Goal: Task Accomplishment & Management: Use online tool/utility

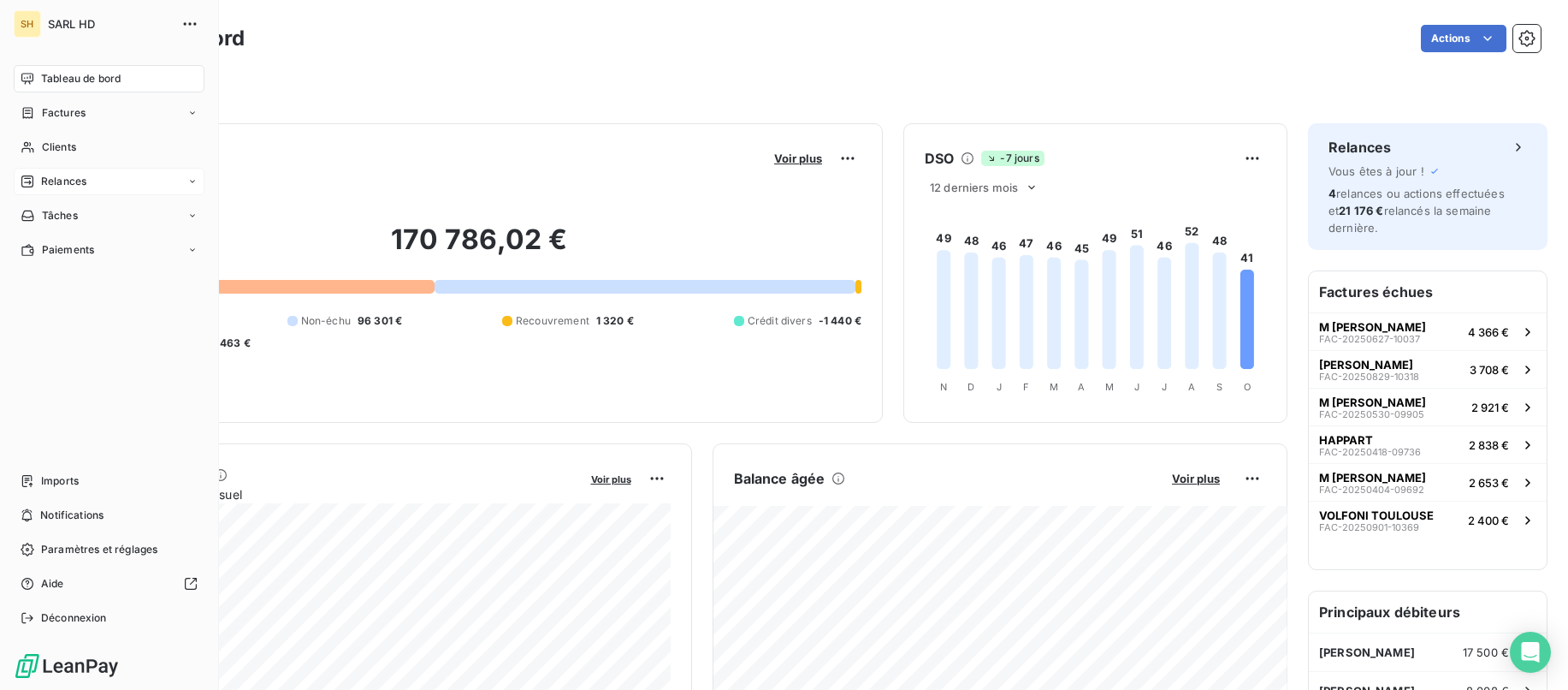
click at [56, 189] on div "Relances" at bounding box center [109, 181] width 191 height 27
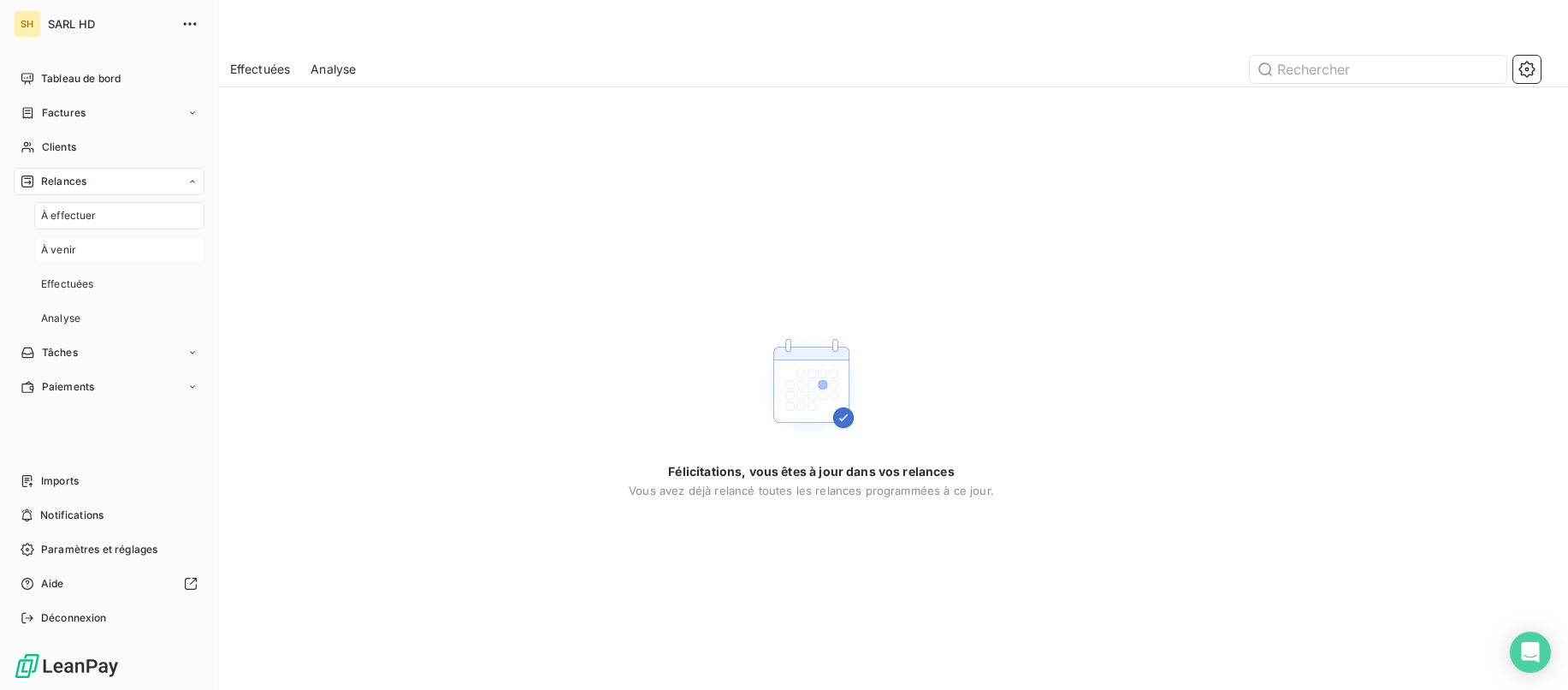
click at [73, 252] on span "À venir" at bounding box center [59, 250] width 35 height 16
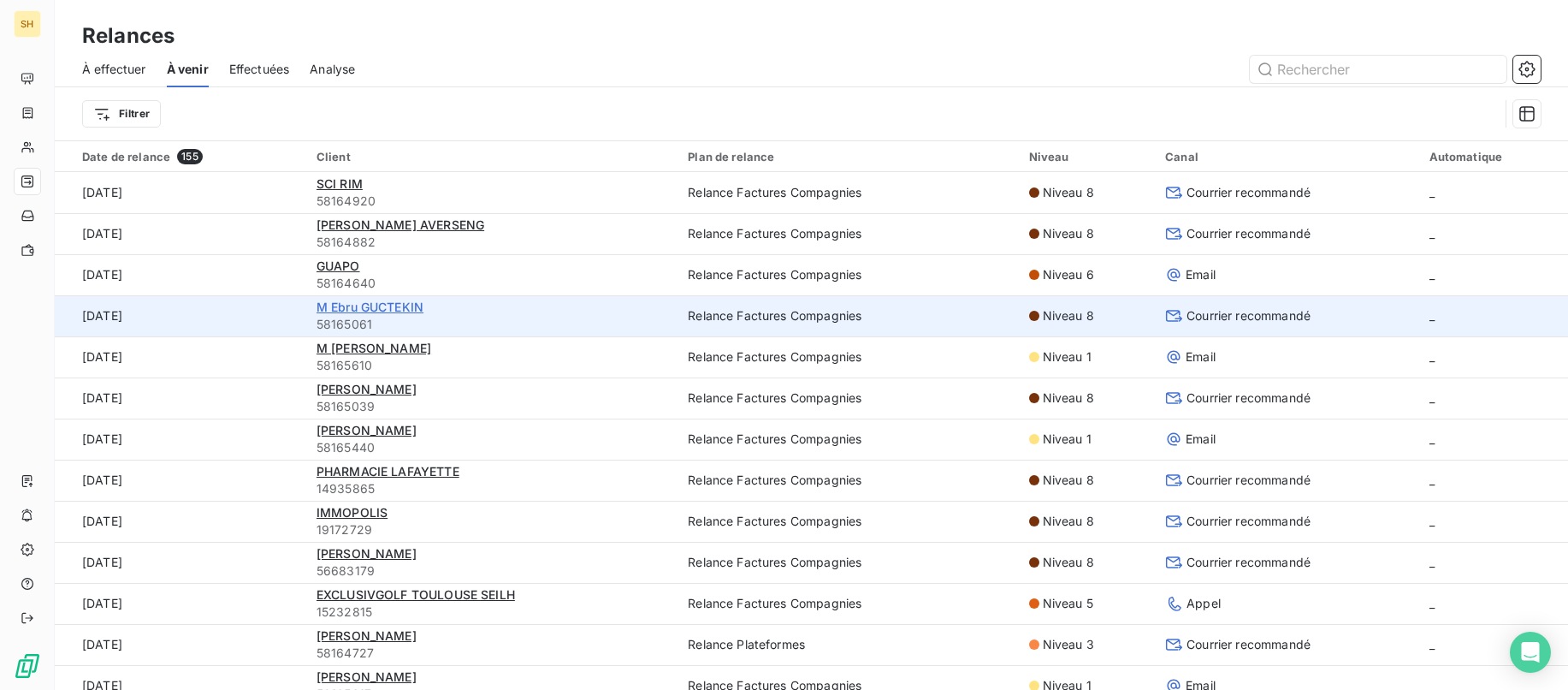
click at [390, 311] on span "M Ebru GUCTEKIN" at bounding box center [370, 307] width 107 height 15
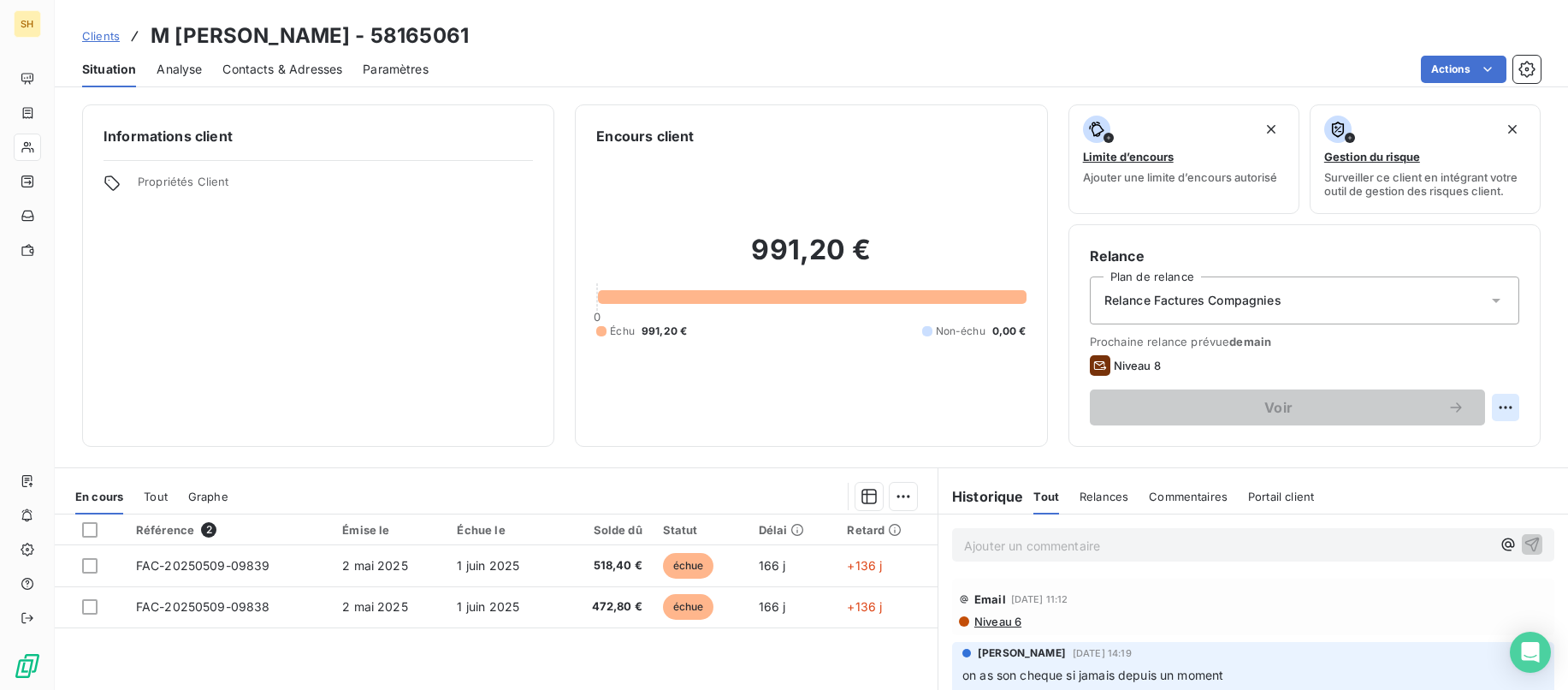
click at [1507, 399] on html "SH Clients M Ebru GUCTEKIN - 58165061 Situation Analyse Contacts & Adresses Par…" at bounding box center [784, 345] width 1568 height 690
click at [1470, 443] on div "Replanifier cette action" at bounding box center [1434, 445] width 153 height 27
select select "9"
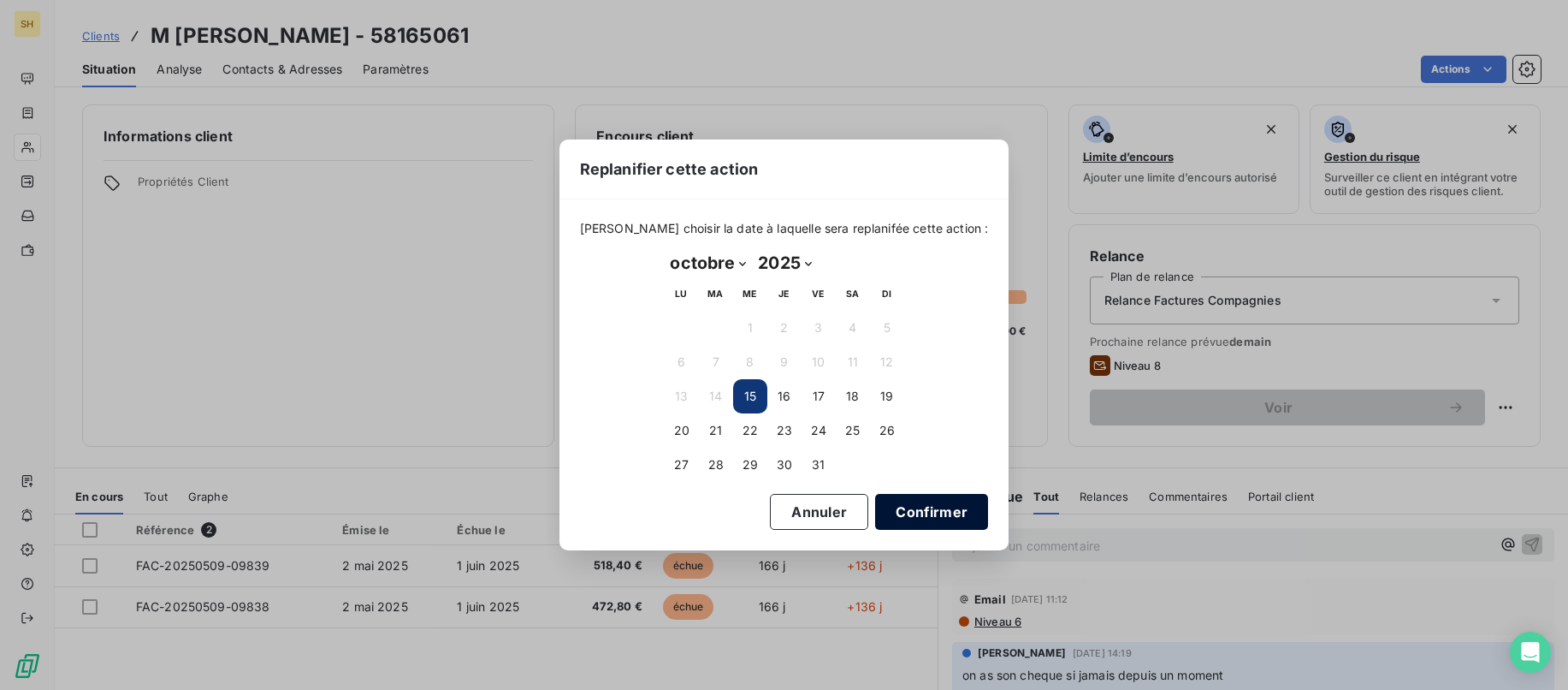
click at [912, 509] on button "Confirmer" at bounding box center [931, 512] width 113 height 36
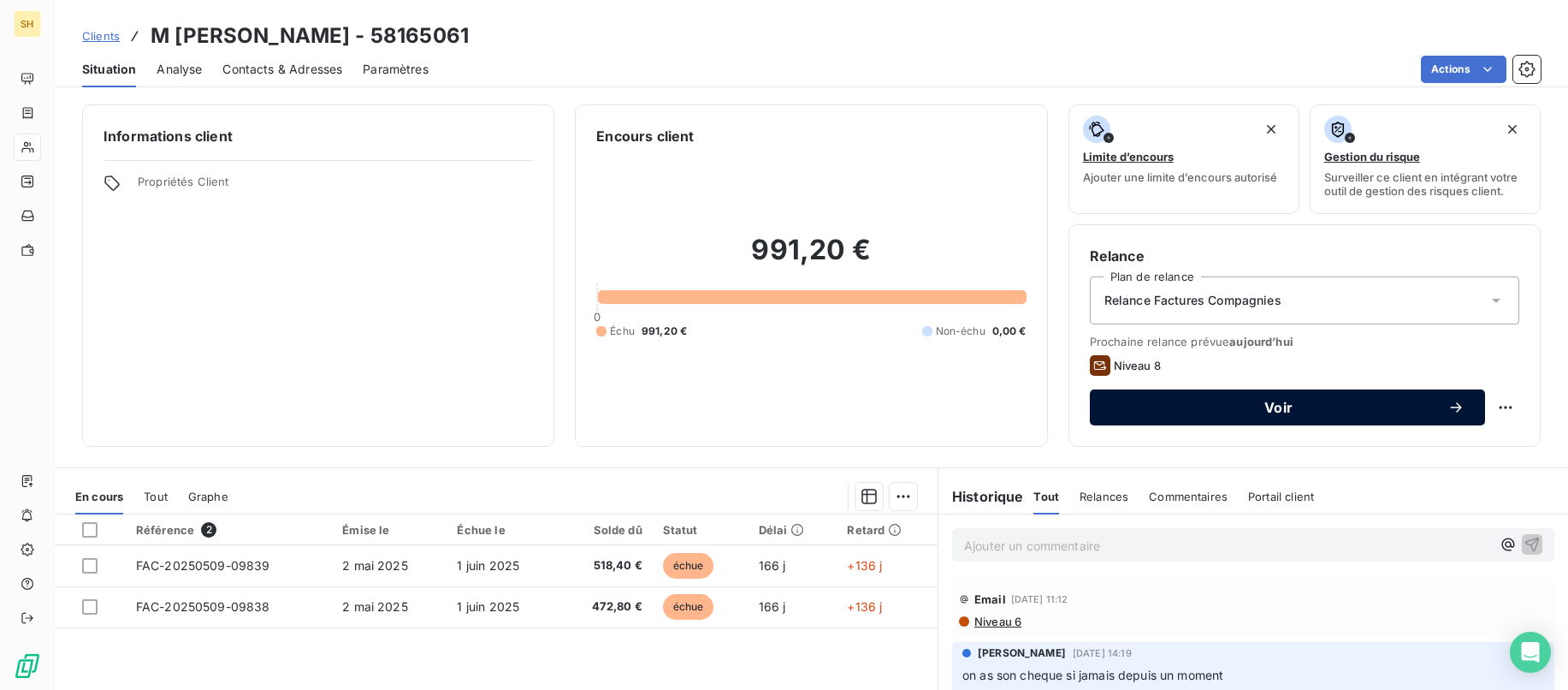
click at [1253, 408] on span "Voir" at bounding box center [1279, 407] width 337 height 14
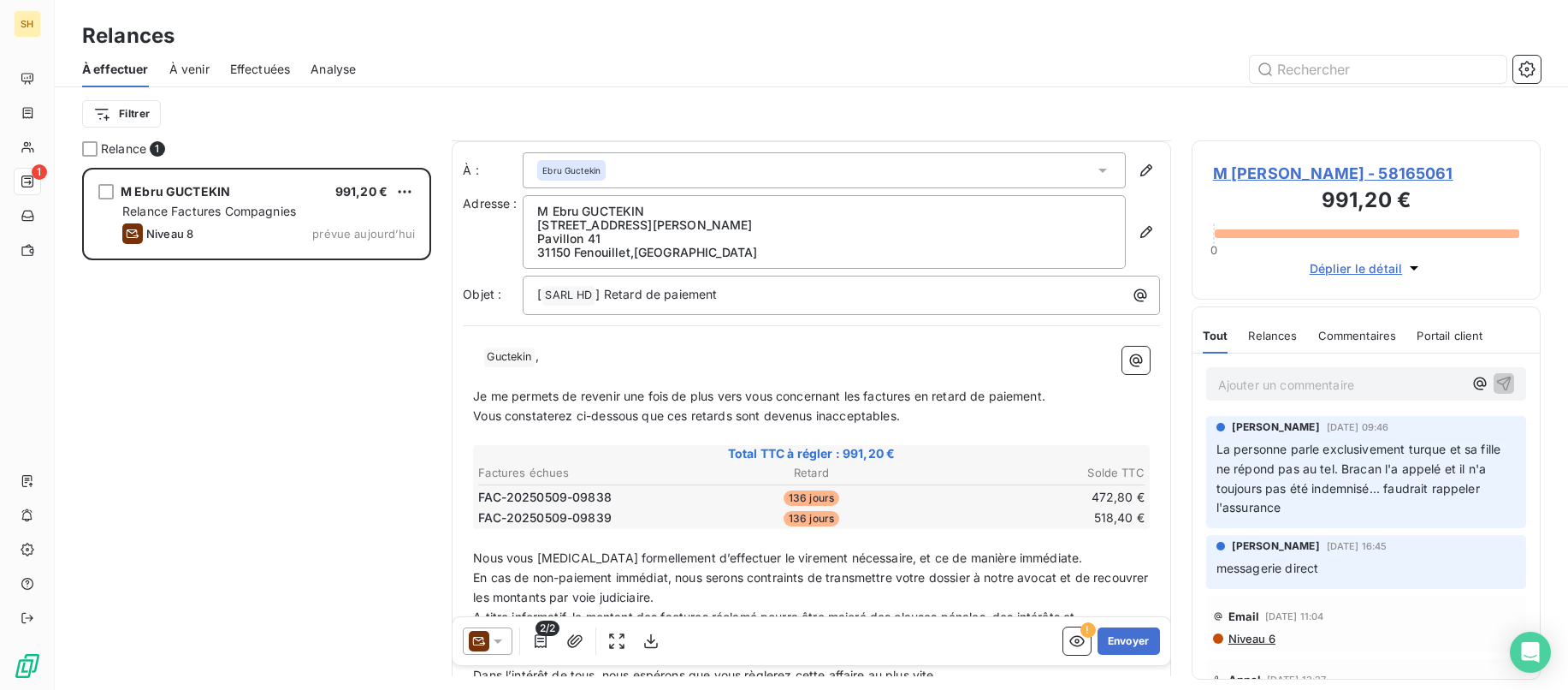
scroll to position [157, 0]
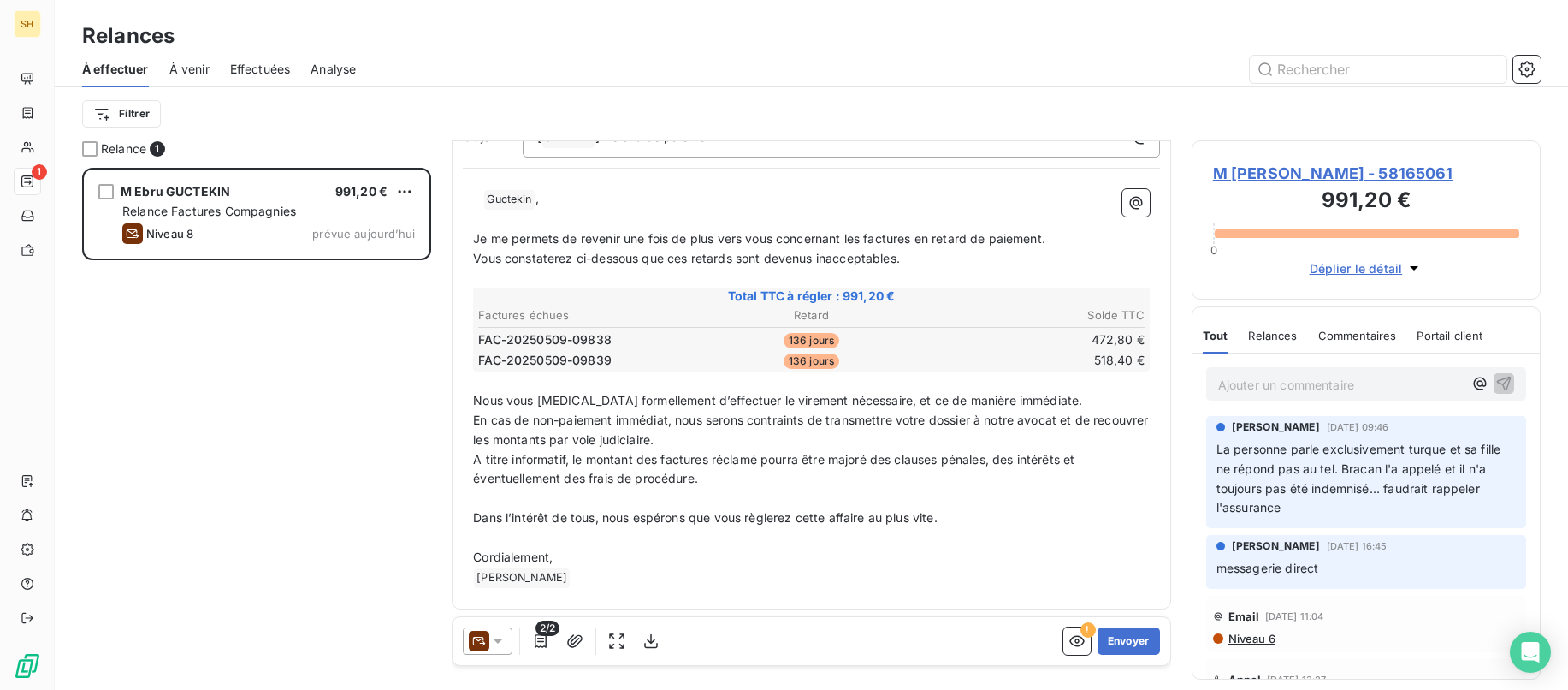
click at [482, 636] on icon at bounding box center [479, 641] width 20 height 20
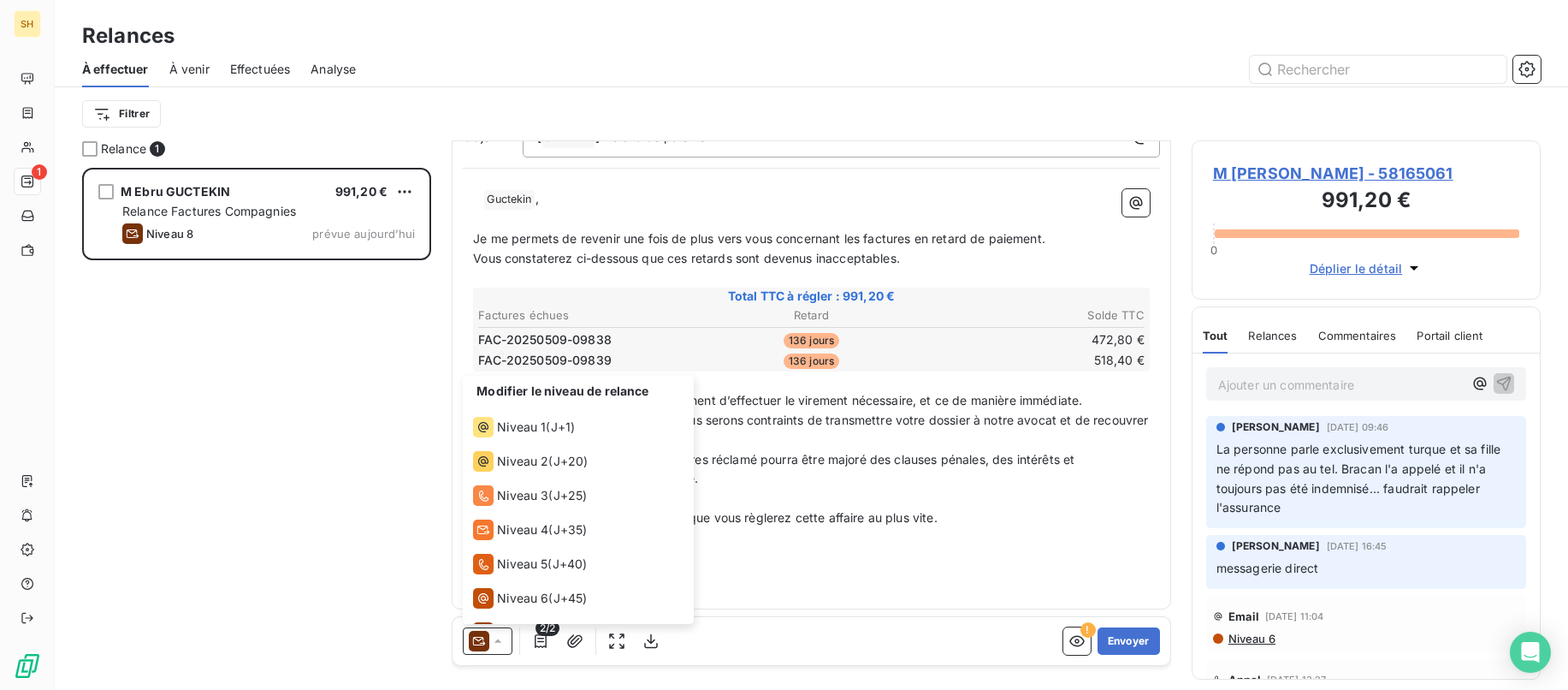
scroll to position [59, 0]
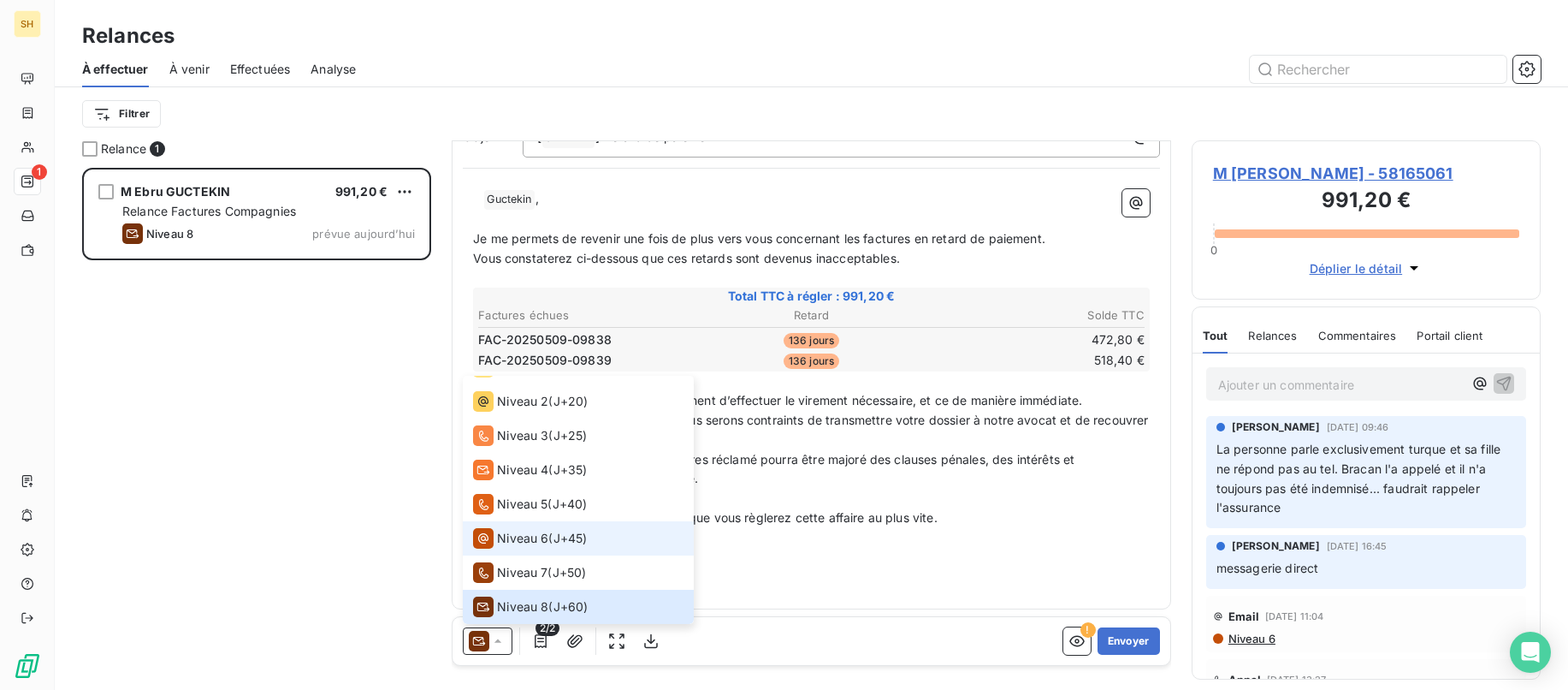
click at [509, 537] on span "Niveau 6" at bounding box center [522, 538] width 51 height 17
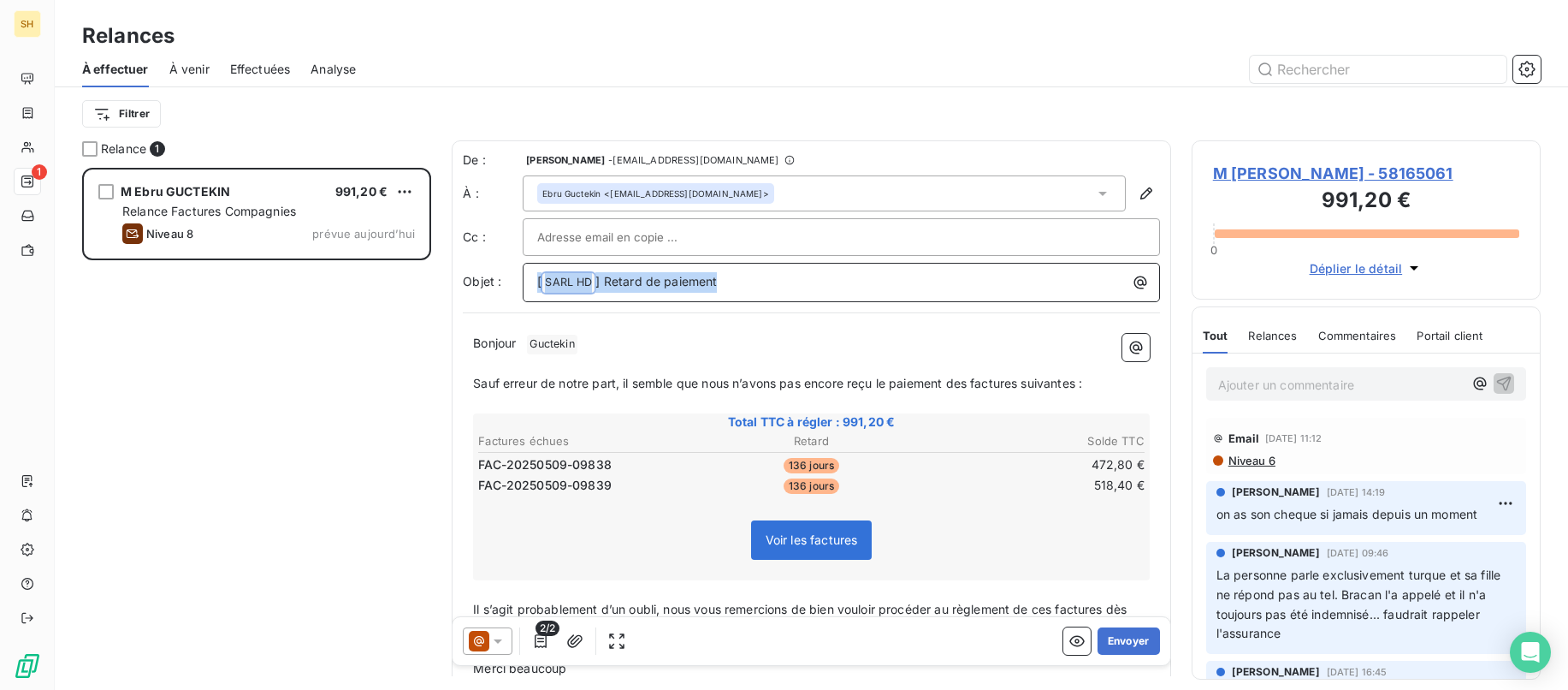
drag, startPoint x: 766, startPoint y: 274, endPoint x: 338, endPoint y: 271, distance: 428.0
click at [338, 271] on div "Relance 1 M [PERSON_NAME] 991,20 € Relance Factures Compagnies Niveau 8 prévue …" at bounding box center [811, 415] width 1513 height 549
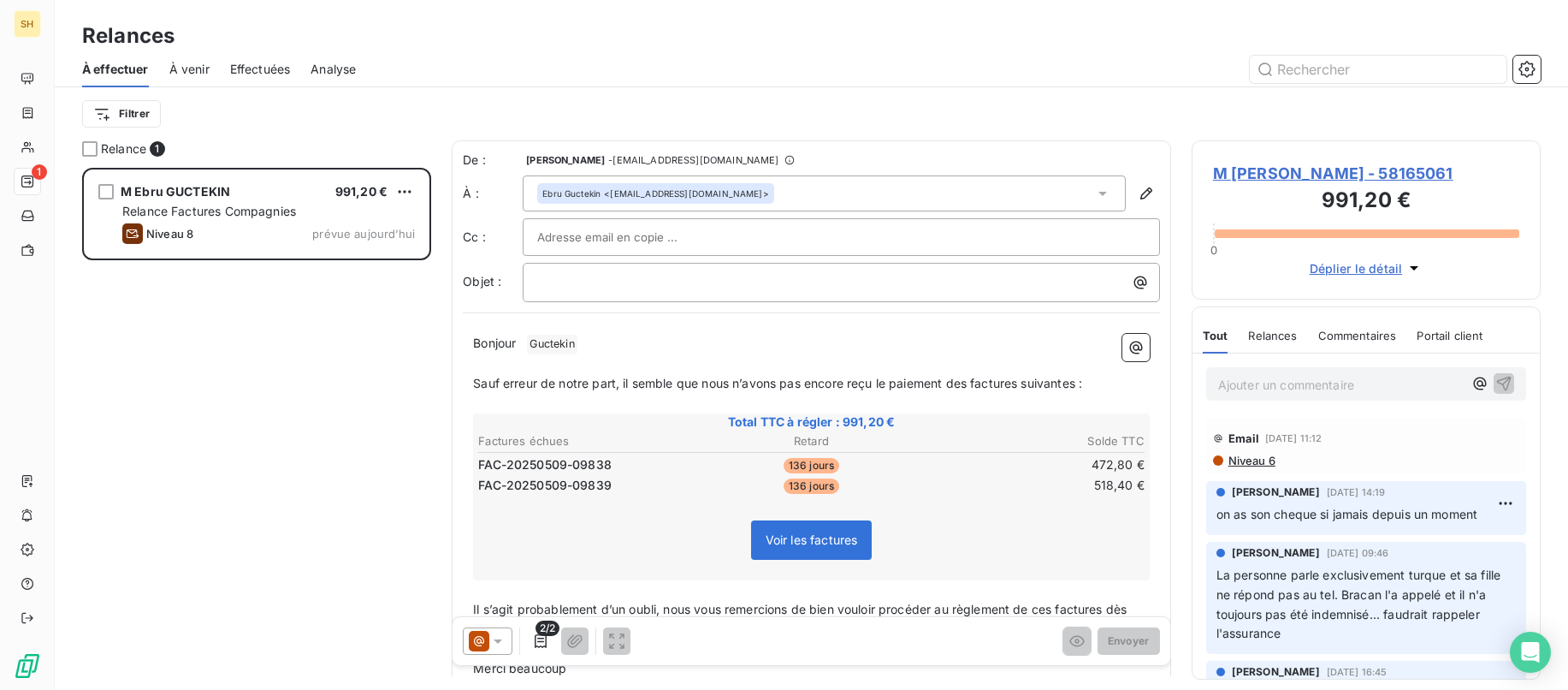
click at [1275, 461] on span "Niveau 6" at bounding box center [1251, 460] width 48 height 14
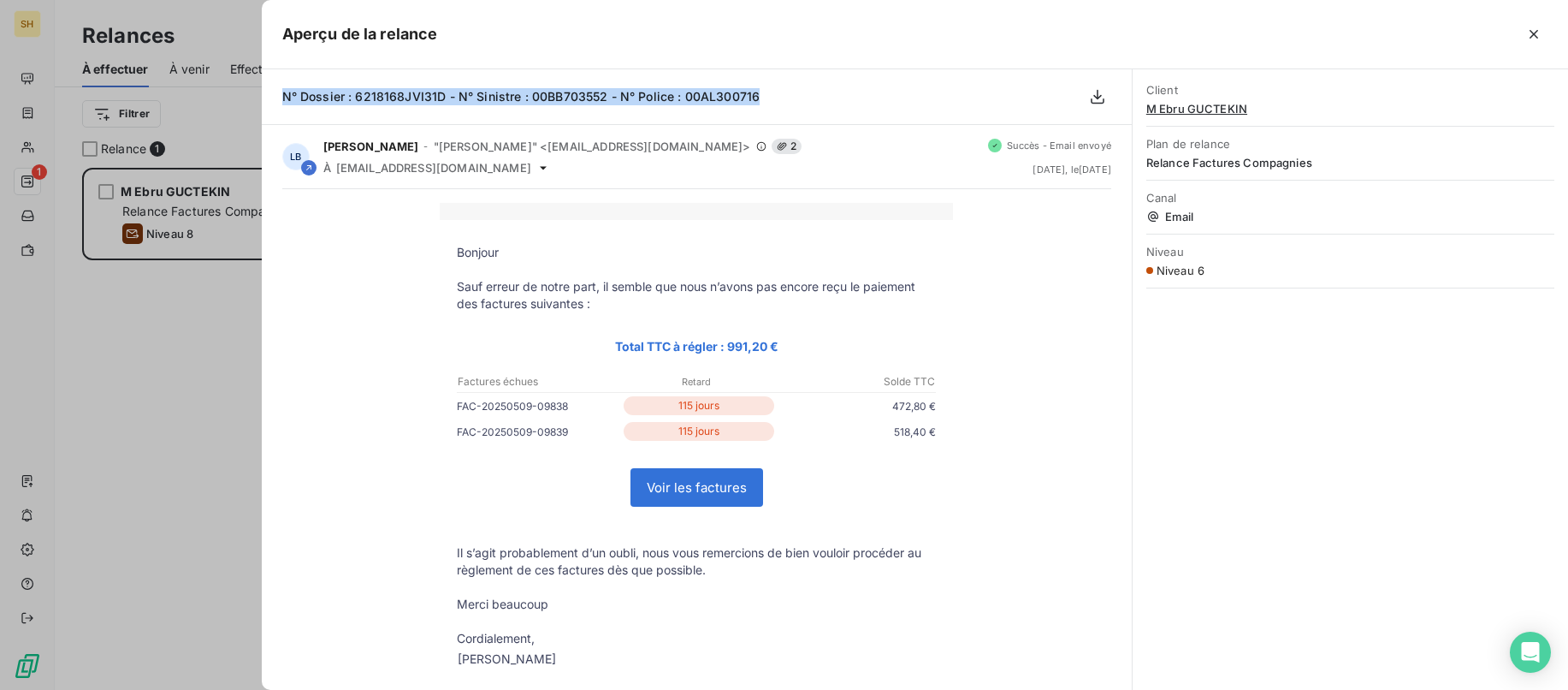
drag, startPoint x: 771, startPoint y: 93, endPoint x: 269, endPoint y: 98, distance: 502.0
click at [269, 98] on div "N° Dossier : 6218168JVI31D - N° Sinistre : 00BB703552 - N° Police : 00AL300716" at bounding box center [696, 97] width 870 height 56
copy span "N° Dossier : 6218168JVI31D - N° Sinistre : 00BB703552 - N° Police : 00AL300716"
click at [1532, 33] on icon "button" at bounding box center [1533, 34] width 8 height 8
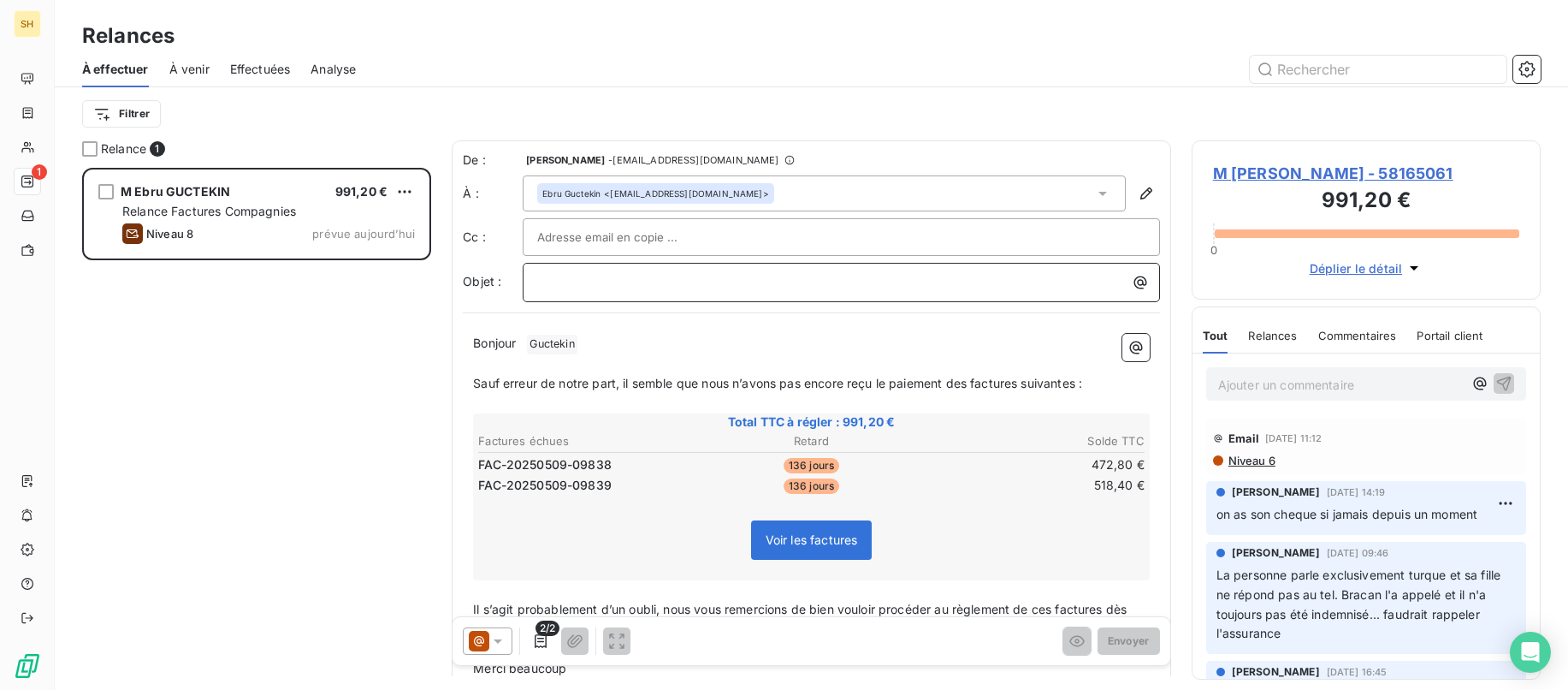
click at [705, 285] on p "﻿" at bounding box center [845, 282] width 617 height 20
click at [662, 334] on p "Bonjour ﻿ Guctekin ﻿ ﻿" at bounding box center [811, 344] width 677 height 20
click at [650, 343] on p "Bonjour ﻿ Guctekin ﻿ ﻿" at bounding box center [811, 344] width 677 height 20
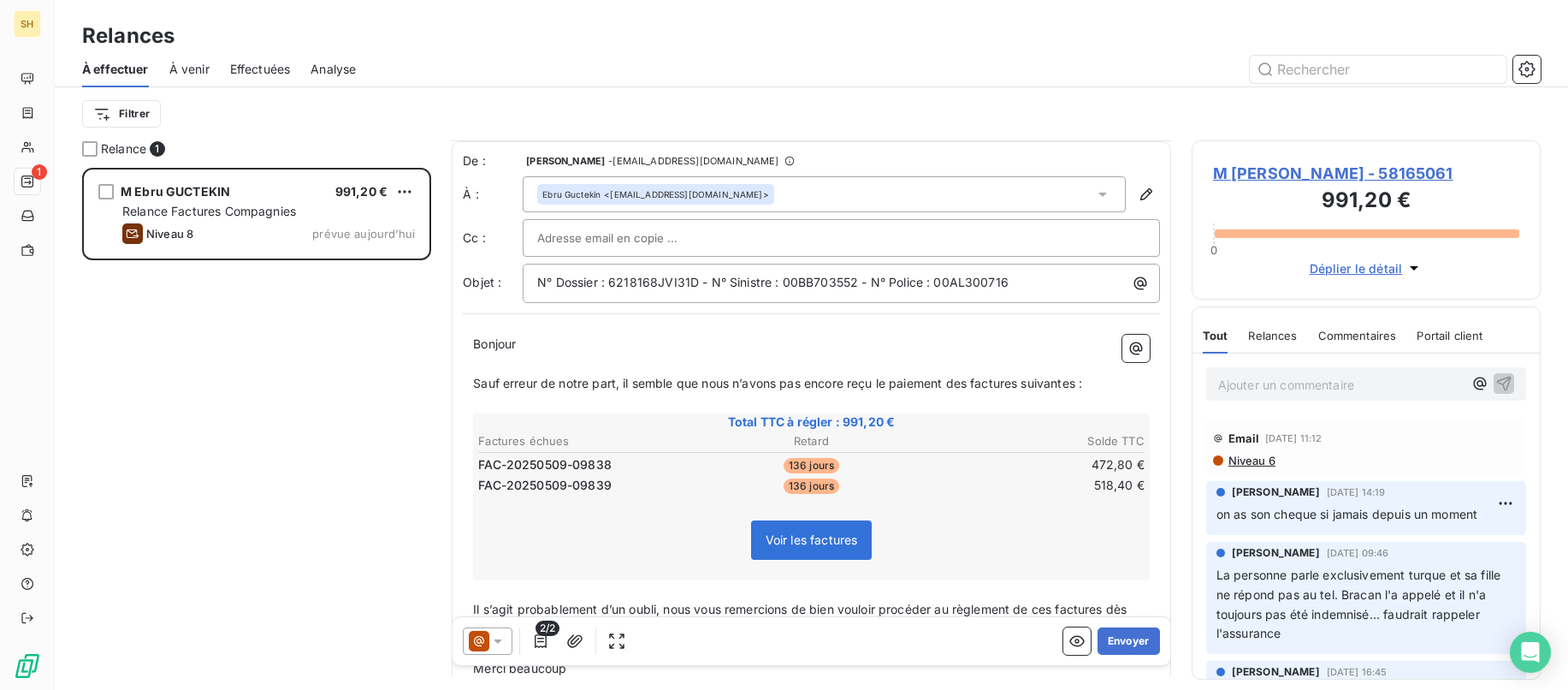
scroll to position [150, 0]
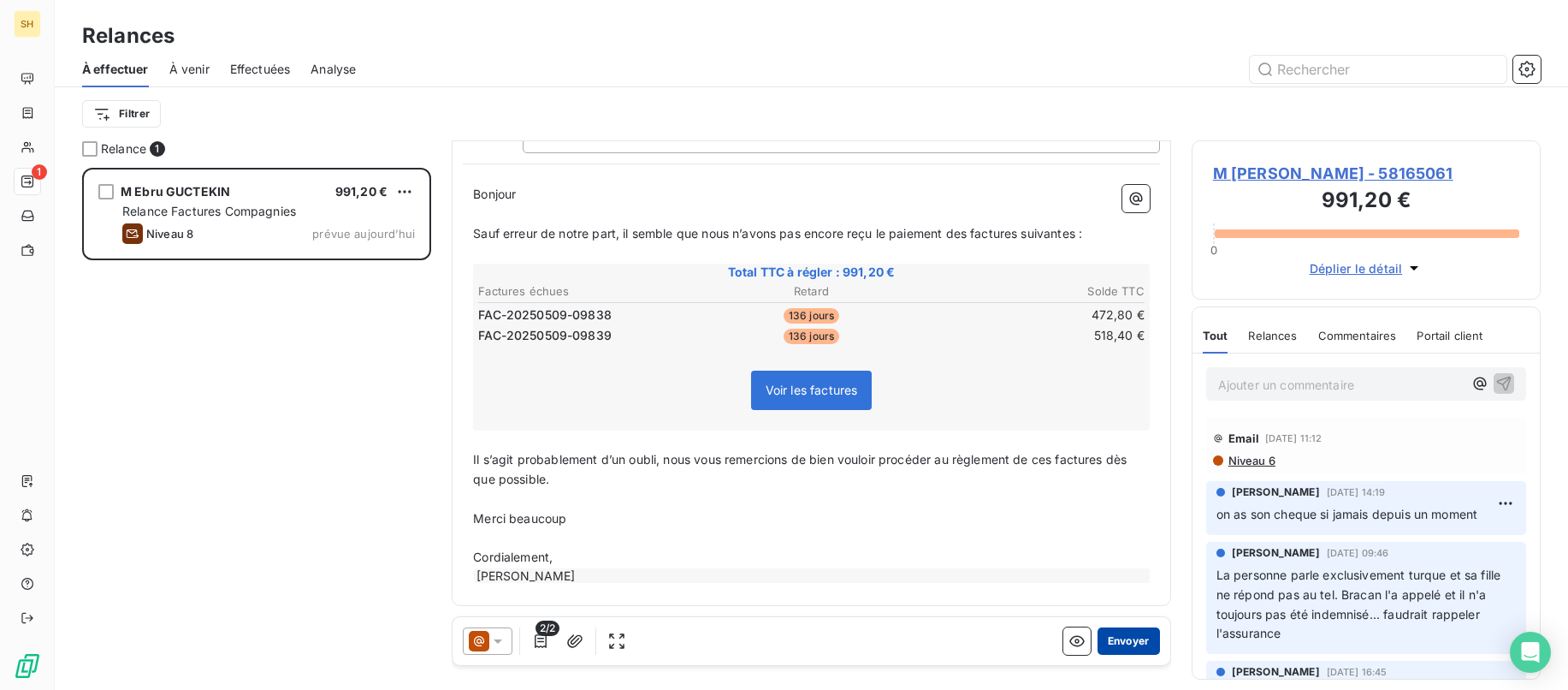
click at [1119, 634] on button "Envoyer" at bounding box center [1129, 641] width 62 height 27
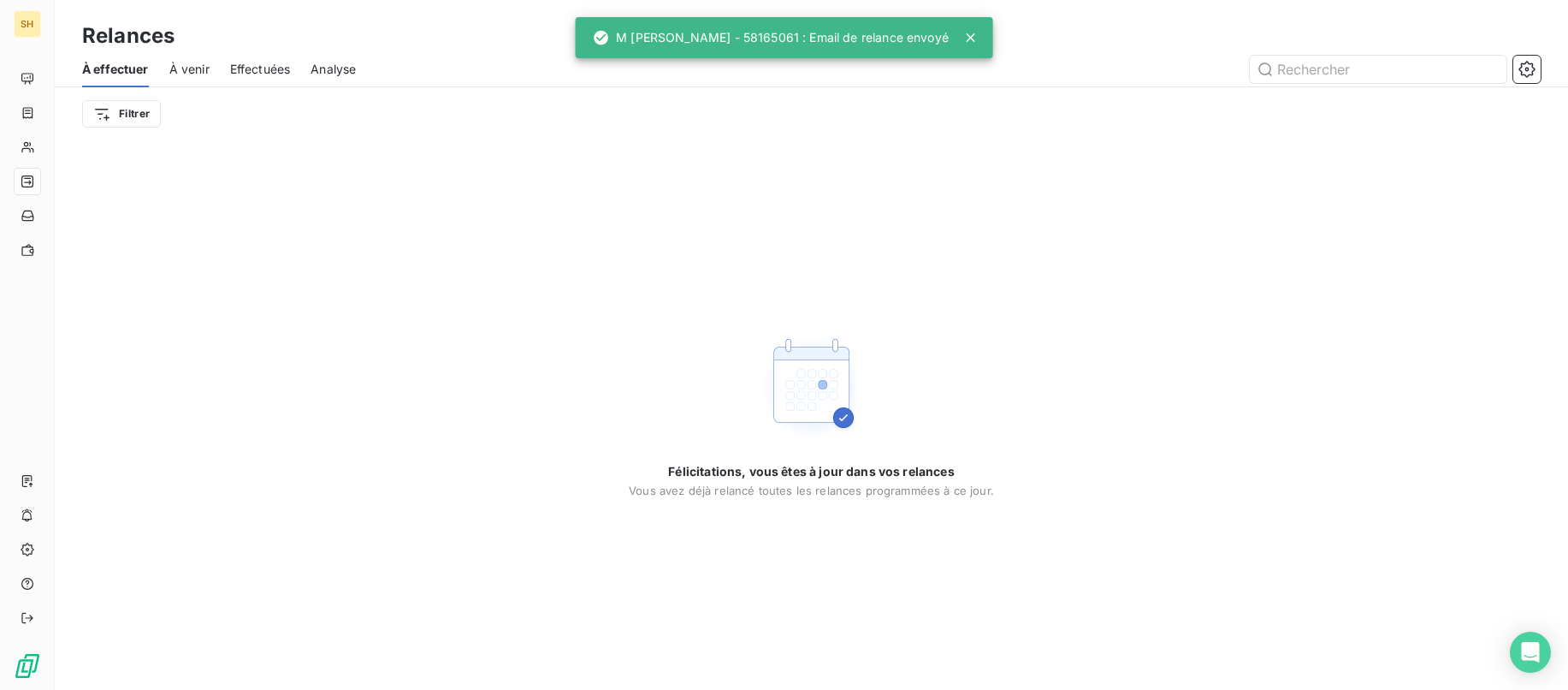
click at [199, 66] on span "À venir" at bounding box center [189, 69] width 40 height 17
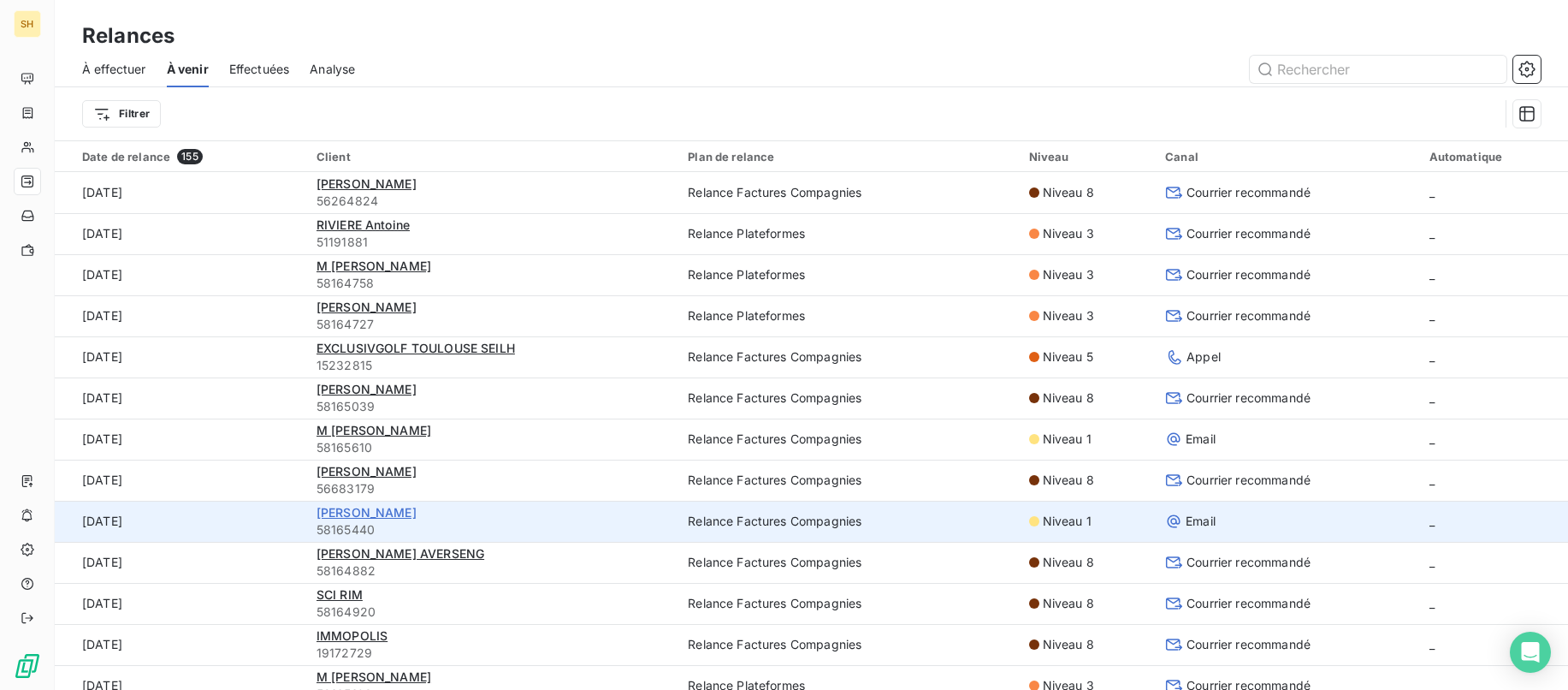
click at [416, 512] on span "[PERSON_NAME]" at bounding box center [366, 512] width 100 height 15
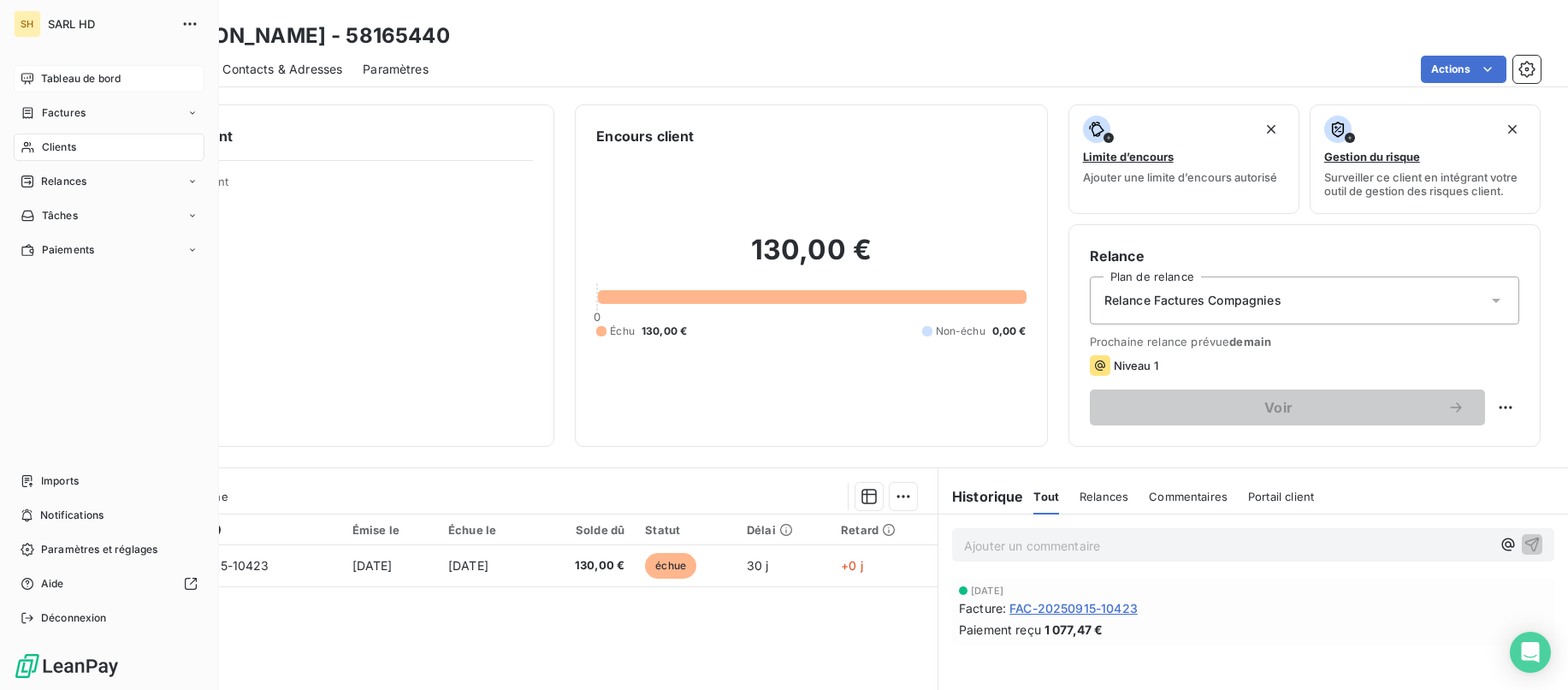
click at [34, 87] on div "Tableau de bord" at bounding box center [109, 79] width 191 height 27
